Goal: Transaction & Acquisition: Purchase product/service

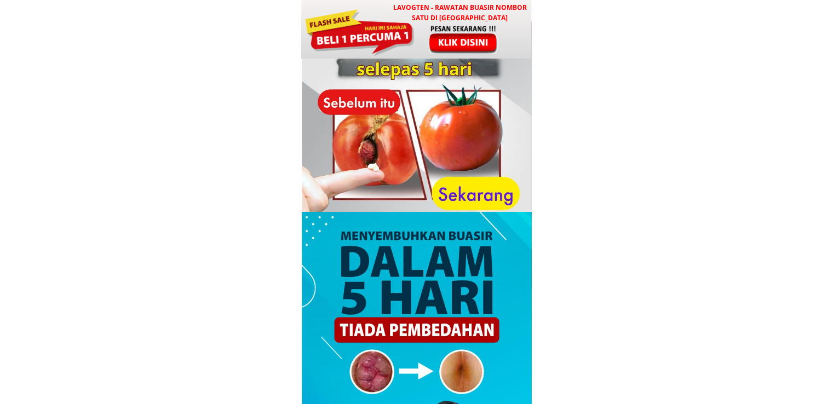
click at [347, 19] on div at bounding box center [359, 31] width 111 height 49
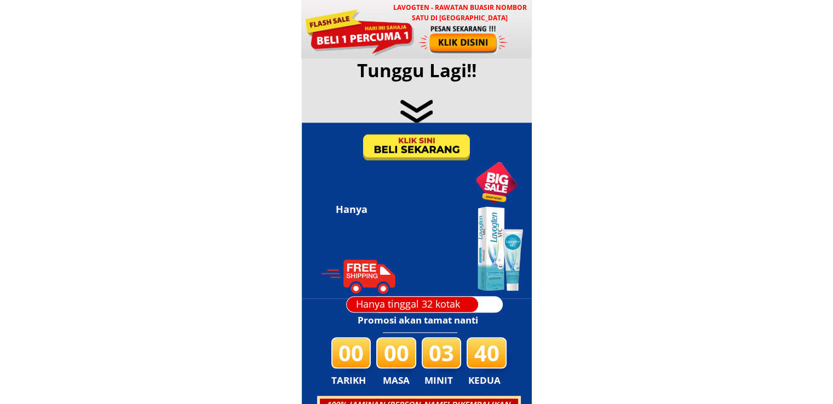
scroll to position [5278, 0]
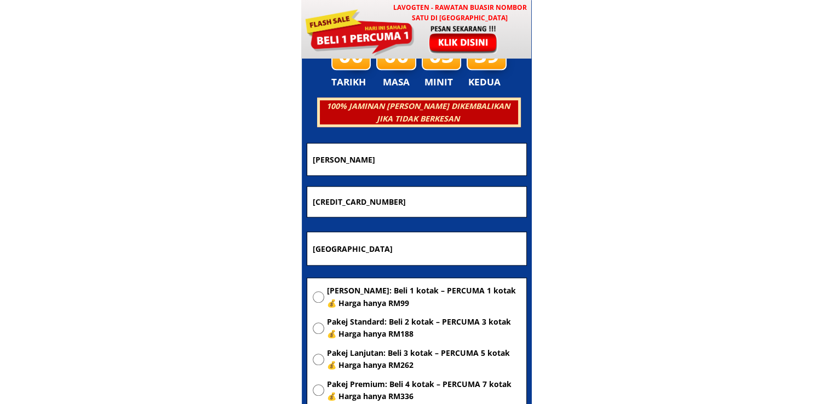
drag, startPoint x: 429, startPoint y: 252, endPoint x: 186, endPoint y: 233, distance: 244.4
click at [187, 233] on body "LAVOGTEN - Rawatan Buasir Nombor Satu di Malaysia Dengarkan pengalaman hebat pe…" at bounding box center [416, 313] width 833 height 11183
paste input "Blok 7d desa intan [STREET_ADDRESS]"
type input "Blok 7d desa intan [STREET_ADDRESS]"
click at [365, 291] on span "[PERSON_NAME]: Beli 1 kotak – PERCUMA 1 kotak 💰 Harga hanya RM99" at bounding box center [424, 297] width 194 height 25
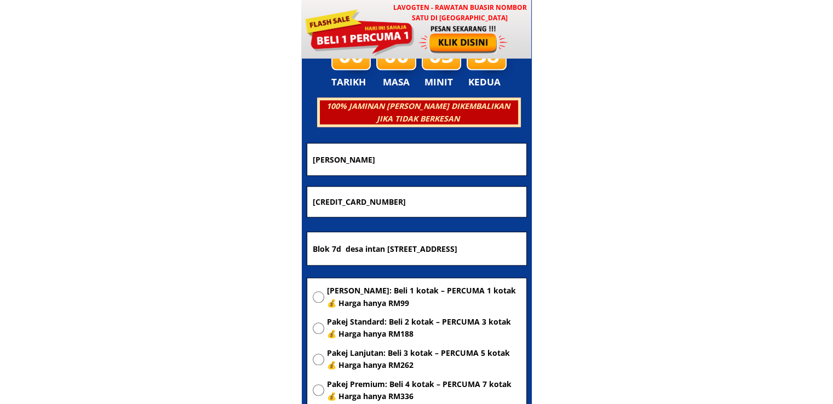
radio input "true"
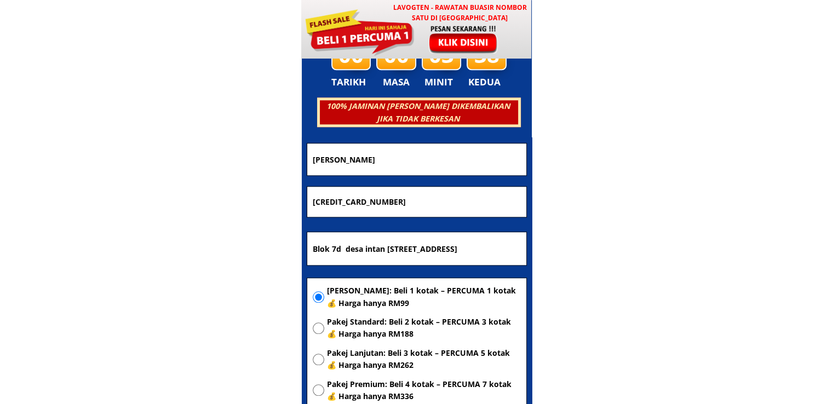
drag, startPoint x: 412, startPoint y: 195, endPoint x: 187, endPoint y: 195, distance: 225.0
click at [198, 195] on body "LAVOGTEN - Rawatan Buasir Nombor Satu di Malaysia Dengarkan pengalaman hebat pe…" at bounding box center [416, 313] width 833 height 11183
paste input "01161012848"
type input "01161012848"
drag, startPoint x: 420, startPoint y: 148, endPoint x: 195, endPoint y: 154, distance: 225.6
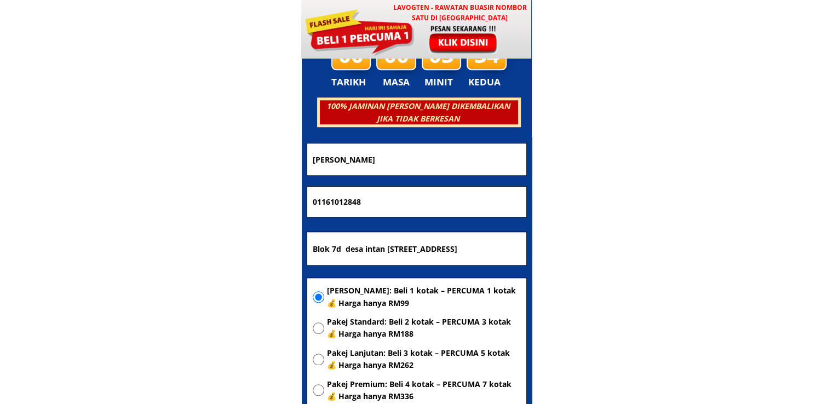
click at [197, 153] on body "LAVOGTEN - Rawatan Buasir Nombor Satu di Malaysia Dengarkan pengalaman hebat pe…" at bounding box center [416, 313] width 833 height 11183
paste input "rahayu"
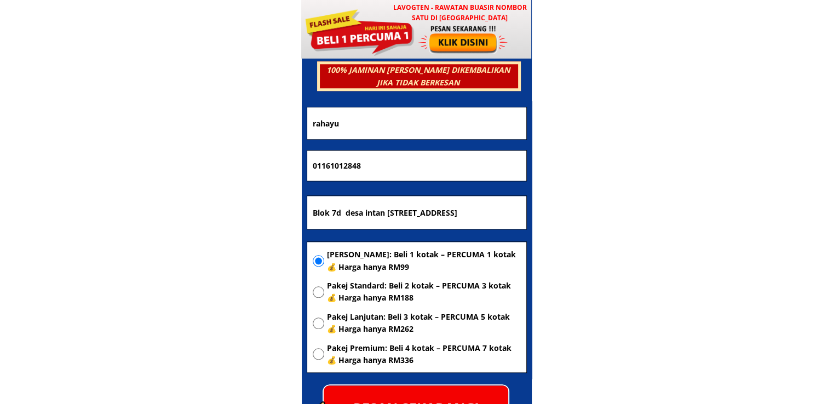
scroll to position [5332, 0]
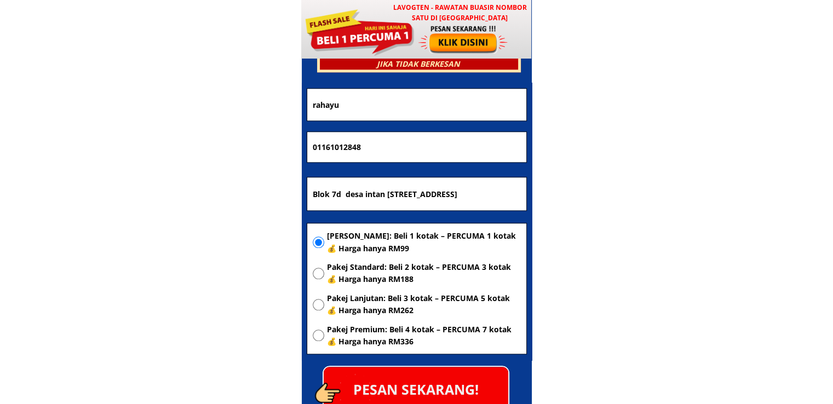
type input "rahayu"
click at [451, 385] on p "PESAN SEKARANG!" at bounding box center [415, 389] width 184 height 44
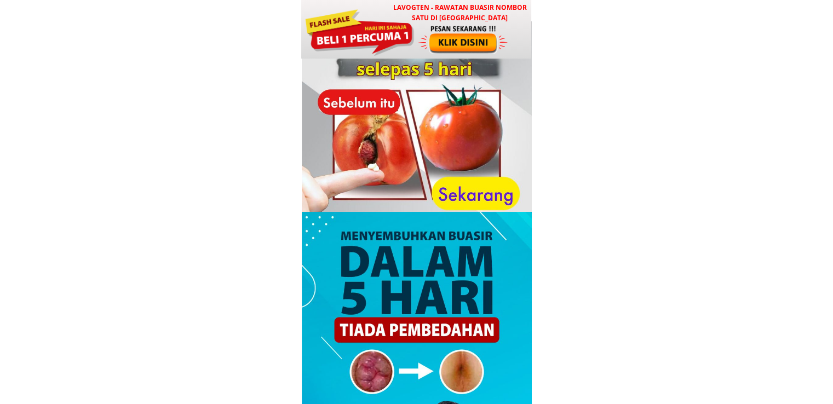
click at [387, 30] on div at bounding box center [359, 31] width 111 height 49
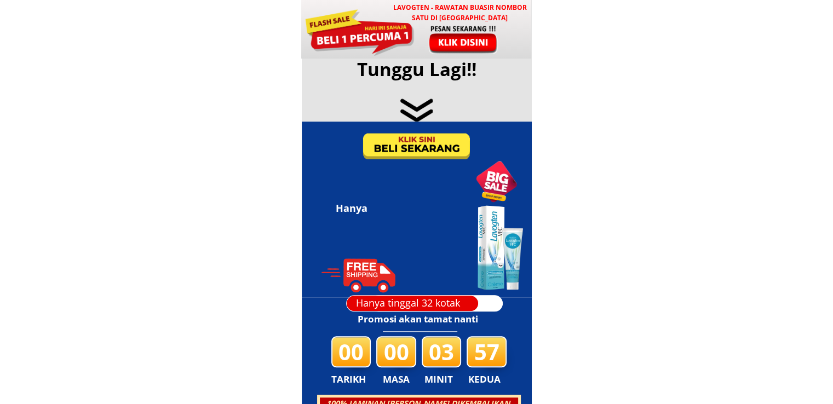
scroll to position [5278, 0]
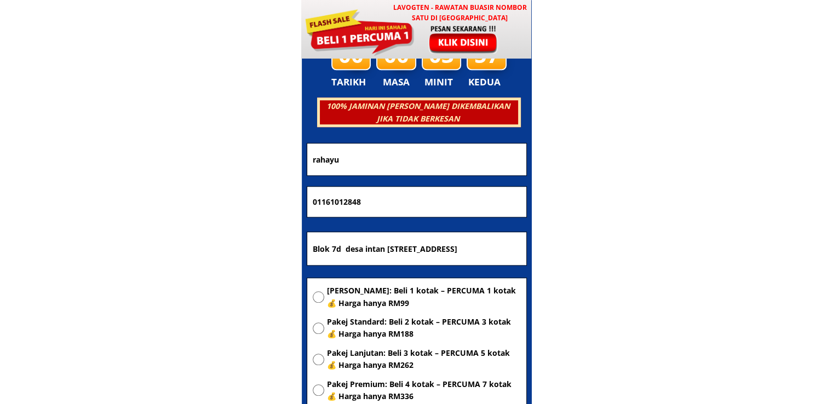
click at [351, 293] on span "[PERSON_NAME]: Beli 1 kotak – PERCUMA 1 kotak 💰 Harga hanya RM99" at bounding box center [424, 297] width 194 height 25
radio input "true"
click at [443, 244] on input "Blok 7d desa intan [STREET_ADDRESS]" at bounding box center [416, 248] width 213 height 33
paste input "No 5 .[STREET_ADDRESS]"
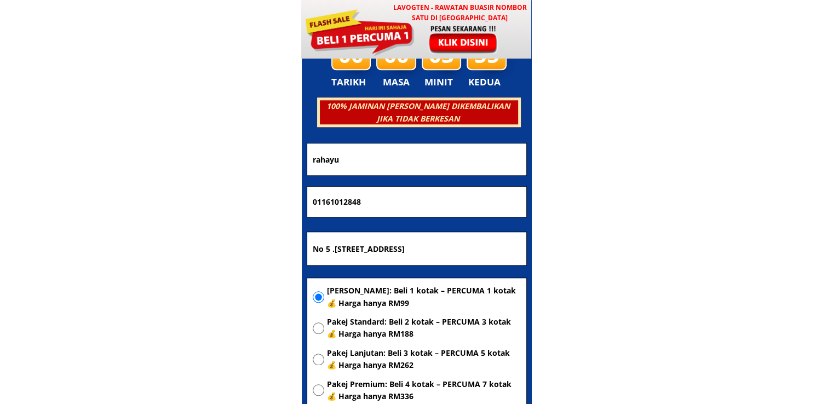
type input "No 5 .[STREET_ADDRESS]"
drag, startPoint x: 453, startPoint y: 199, endPoint x: 182, endPoint y: 201, distance: 271.5
click at [182, 201] on body "LAVOGTEN - Rawatan Buasir Nombor Satu di [GEOGRAPHIC_DATA] Dengarkan pengalaman…" at bounding box center [416, 313] width 833 height 11183
paste input "97347957"
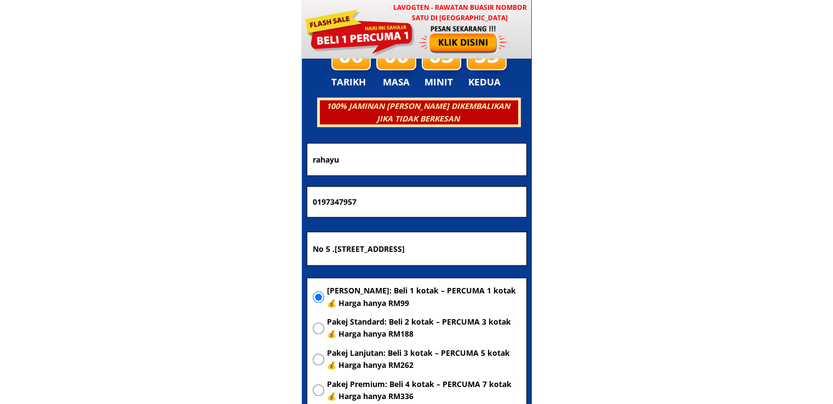
type input "0197347957"
drag, startPoint x: 383, startPoint y: 164, endPoint x: 218, endPoint y: 167, distance: 164.8
click at [267, 163] on body "LAVOGTEN - Rawatan Buasir Nombor Satu di [GEOGRAPHIC_DATA] Dengarkan pengalaman…" at bounding box center [416, 313] width 833 height 11183
paste input "Hamidah"
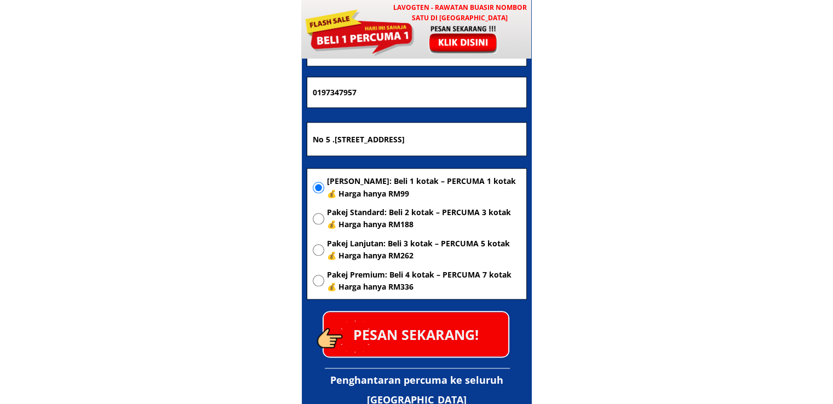
type input "Hamidah"
click at [461, 327] on p "PESAN SEKARANG!" at bounding box center [415, 334] width 184 height 44
